Goal: Use online tool/utility: Utilize a website feature to perform a specific function

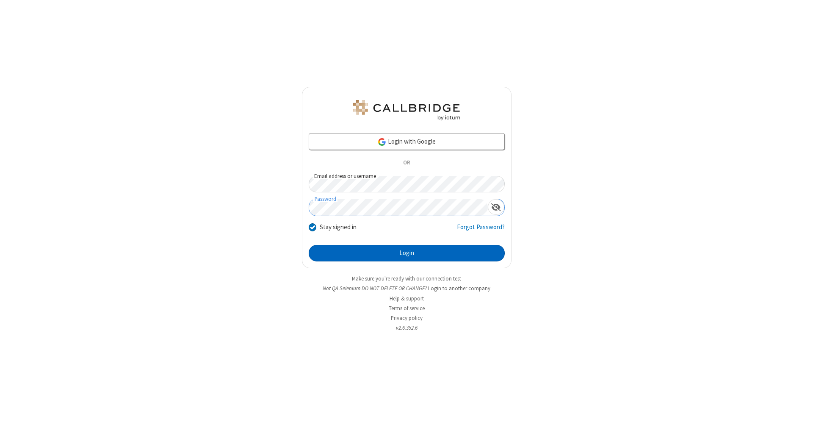
click at [407, 253] on button "Login" at bounding box center [407, 253] width 196 height 17
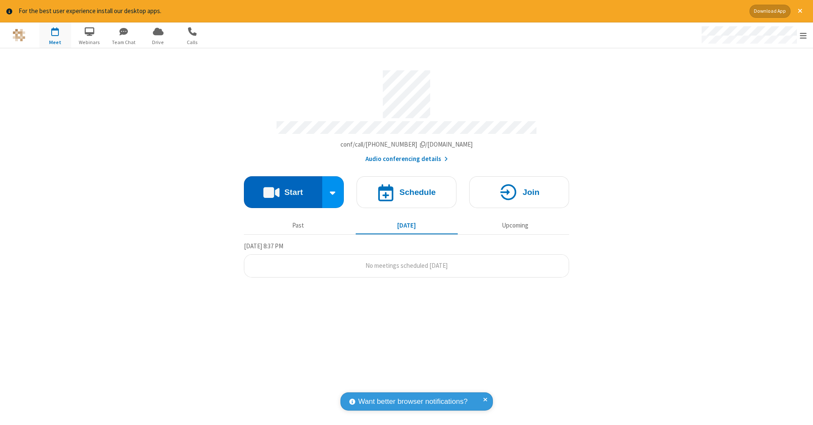
click at [283, 188] on button "Start" at bounding box center [283, 192] width 78 height 32
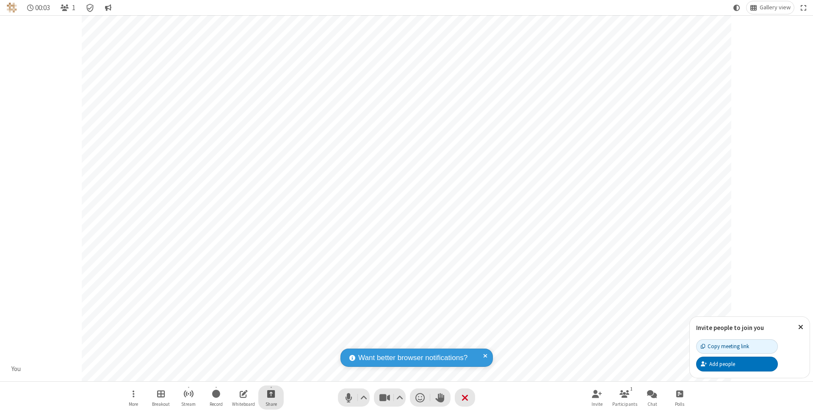
click at [271, 394] on span "Start sharing" at bounding box center [271, 393] width 8 height 11
click at [271, 343] on span "Share additional camera" at bounding box center [276, 344] width 63 height 7
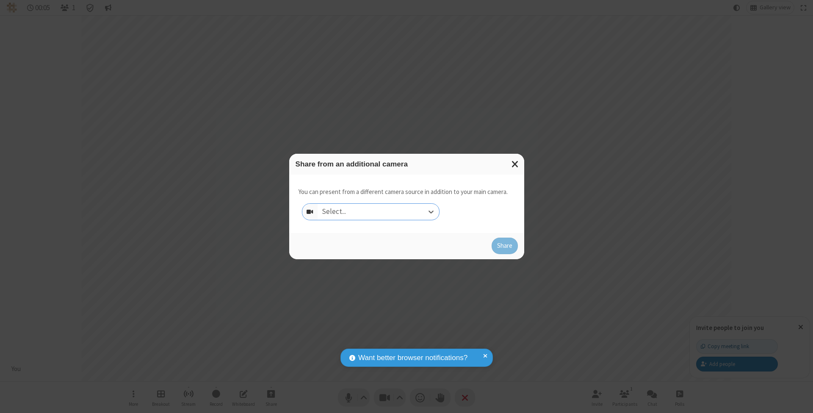
click at [378, 211] on div "Select..." at bounding box center [379, 212] width 122 height 16
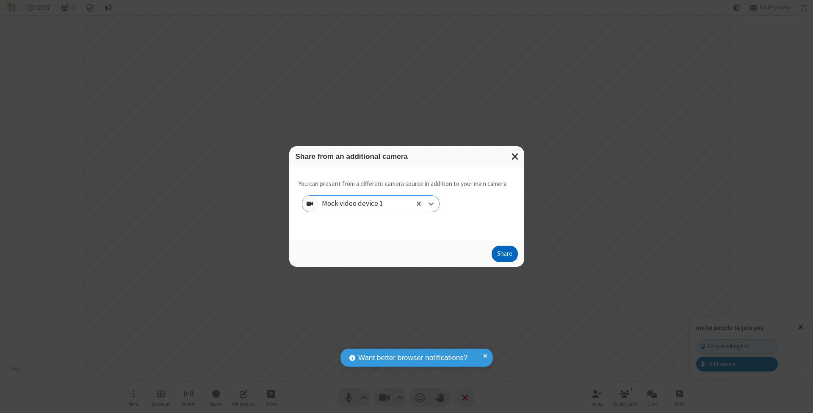
click at [505, 262] on button "Share" at bounding box center [505, 254] width 26 height 17
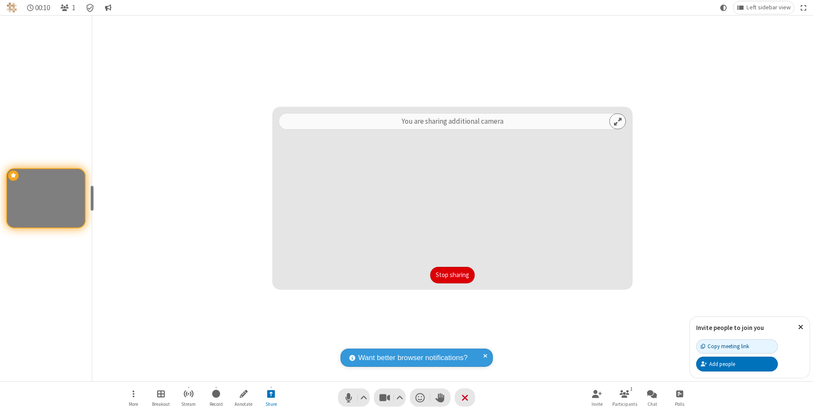
click at [452, 275] on button "Stop sharing" at bounding box center [452, 275] width 44 height 17
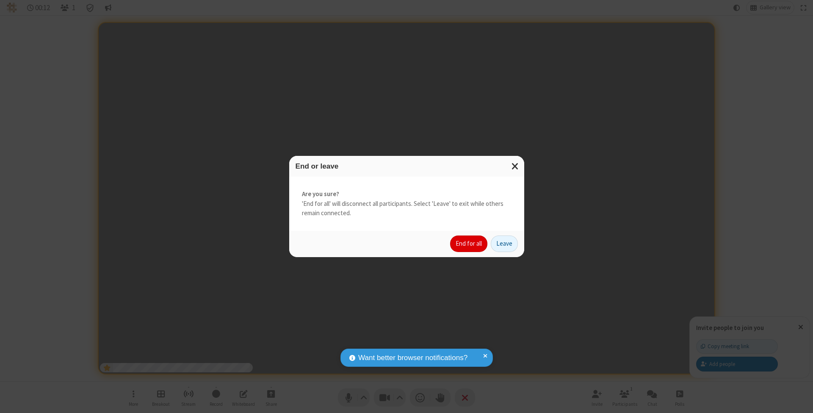
click at [469, 243] on button "End for all" at bounding box center [468, 244] width 37 height 17
